Goal: Information Seeking & Learning: Learn about a topic

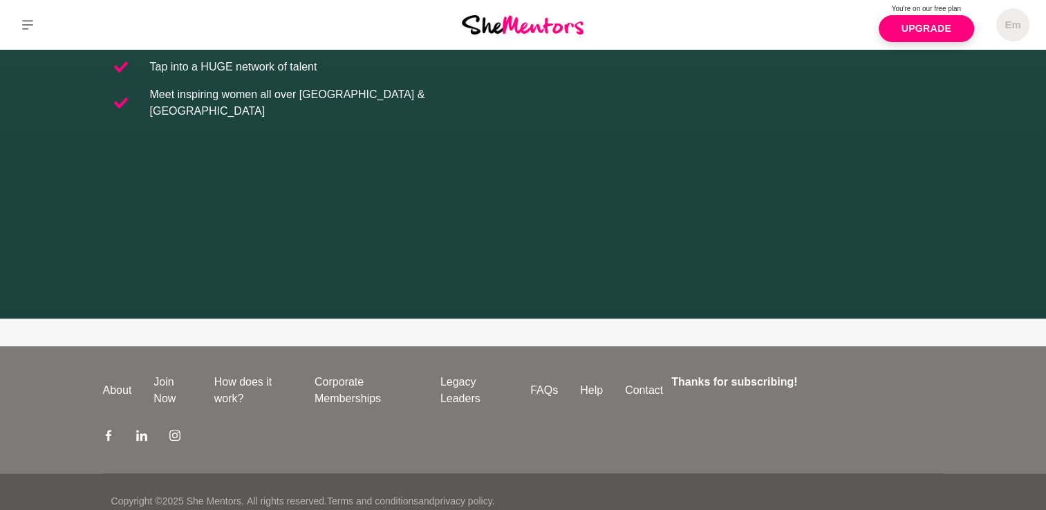
scroll to position [404, 0]
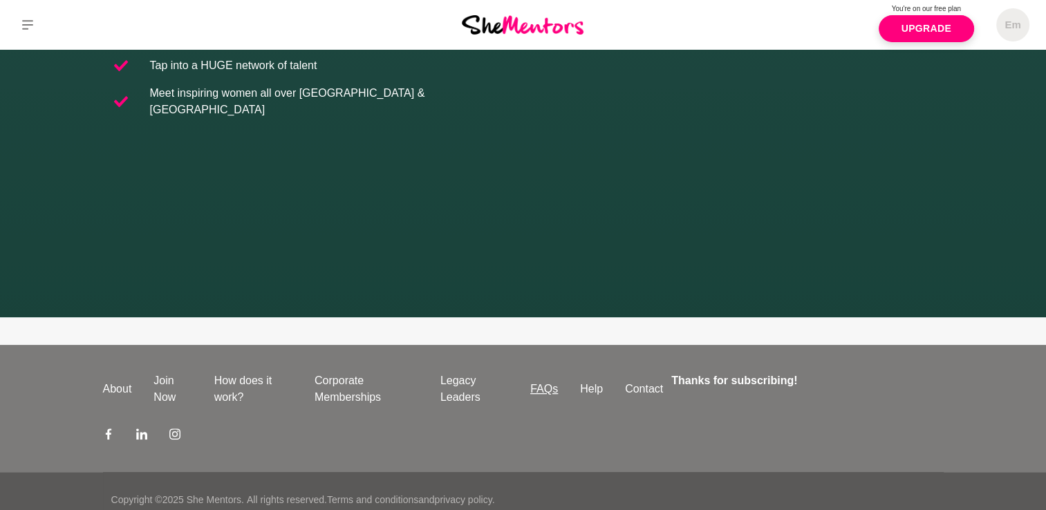
click at [545, 381] on link "FAQs" at bounding box center [544, 389] width 50 height 17
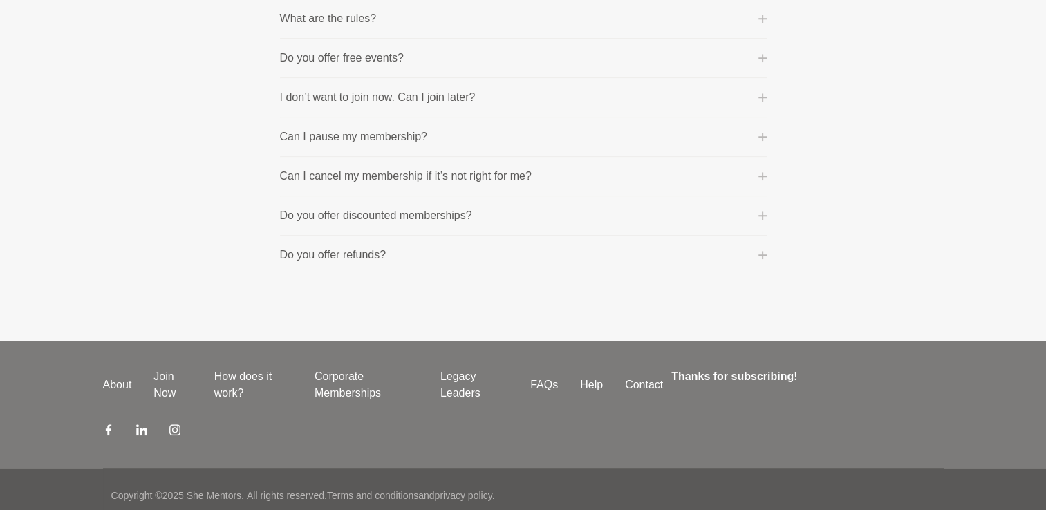
scroll to position [876, 0]
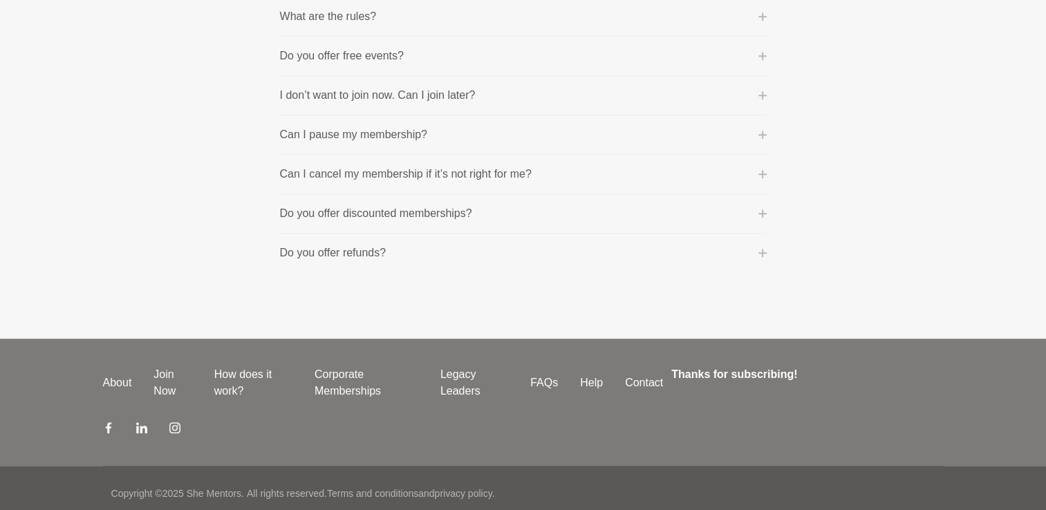
click at [762, 13] on icon at bounding box center [763, 16] width 8 height 8
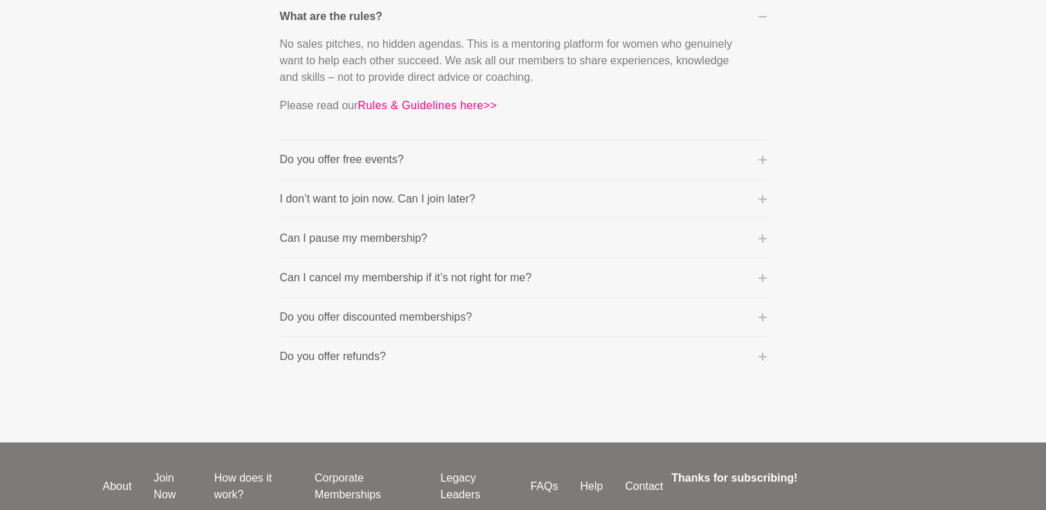
click at [760, 159] on icon at bounding box center [763, 160] width 8 height 8
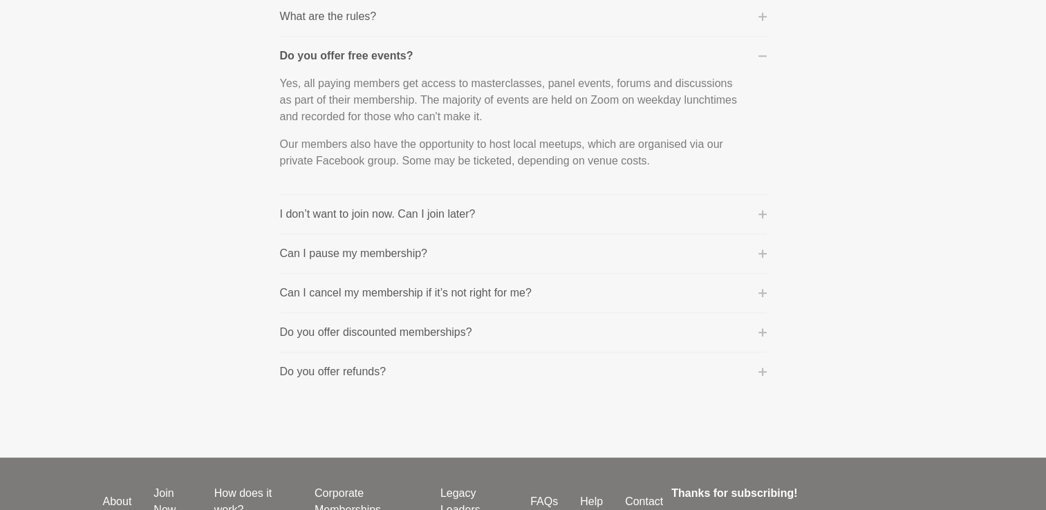
click at [763, 210] on icon at bounding box center [763, 214] width 8 height 8
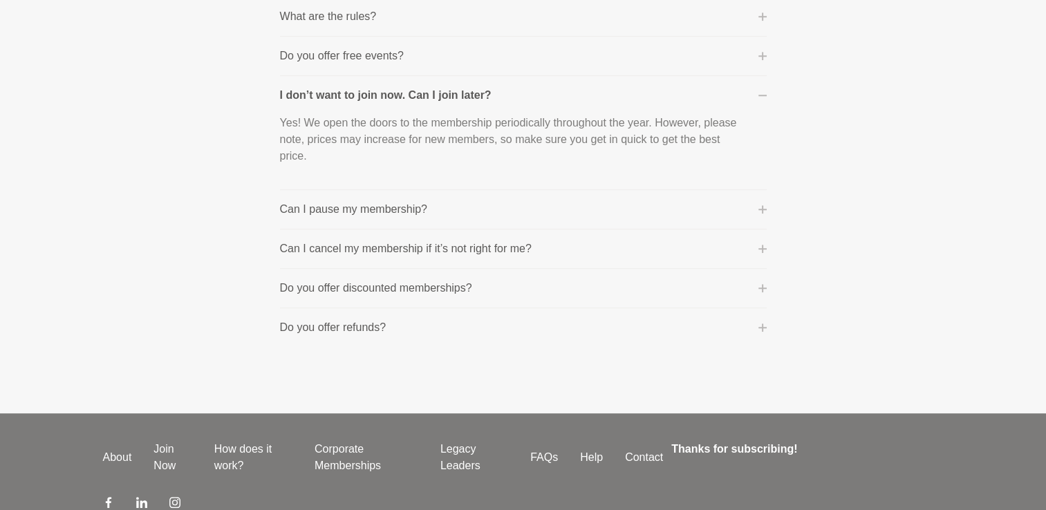
click at [761, 289] on icon at bounding box center [763, 288] width 8 height 8
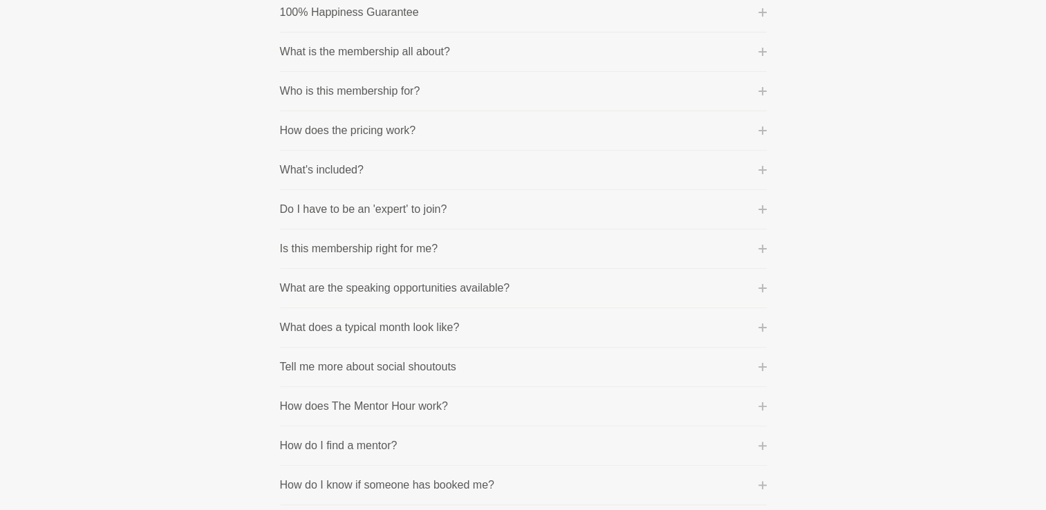
scroll to position [243, 0]
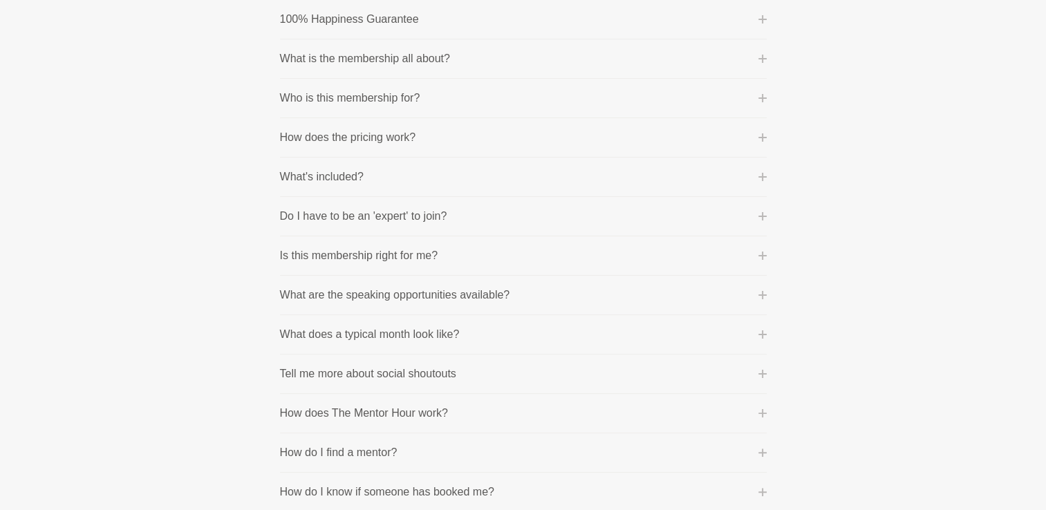
click at [761, 331] on icon at bounding box center [763, 335] width 8 height 8
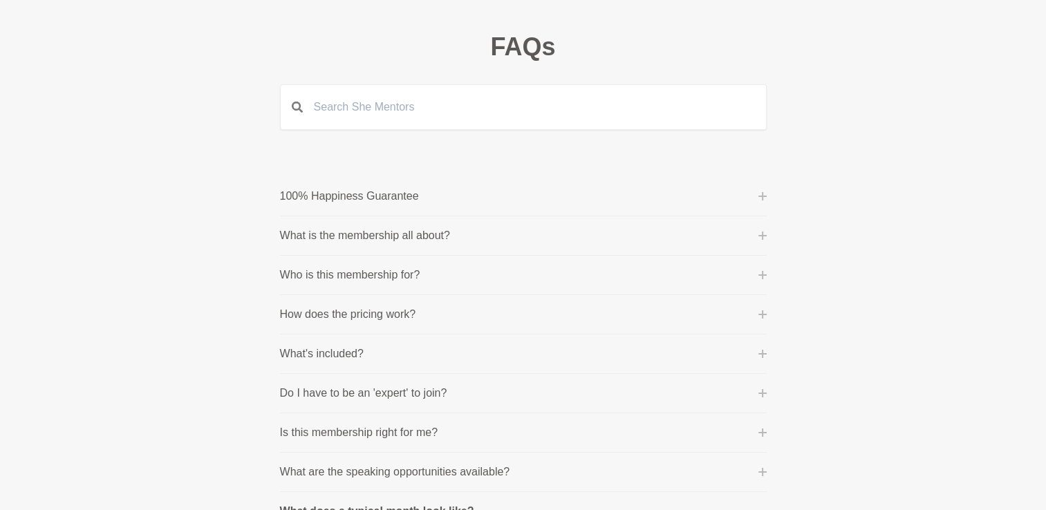
scroll to position [64, 0]
click at [763, 239] on icon at bounding box center [763, 238] width 8 height 8
